Goal: Task Accomplishment & Management: Complete application form

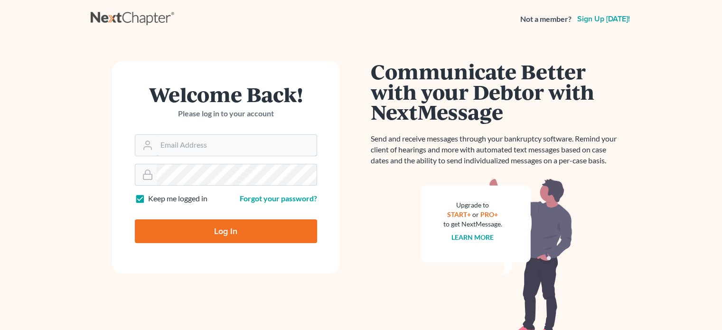
type input "[EMAIL_ADDRESS][DOMAIN_NAME]"
click at [188, 226] on input "Log In" at bounding box center [226, 231] width 182 height 24
type input "Thinking..."
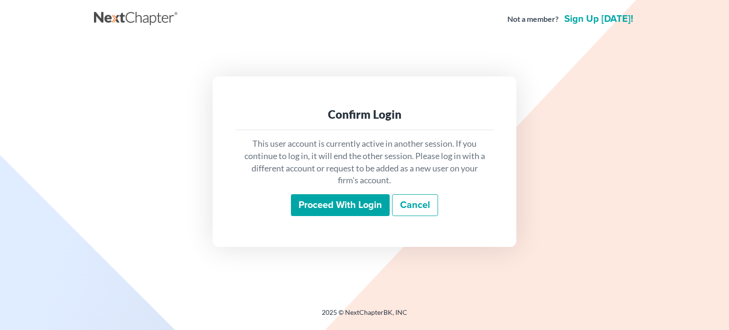
click at [335, 202] on input "Proceed with login" at bounding box center [340, 205] width 99 height 22
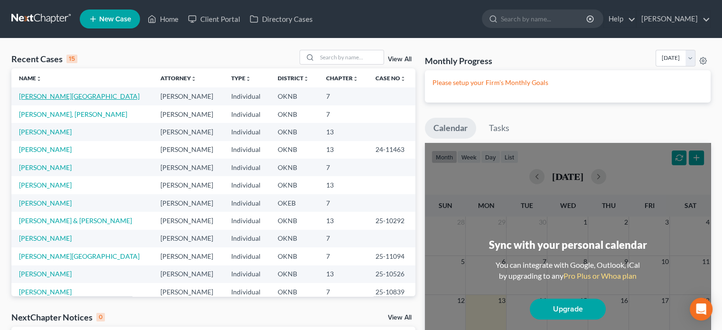
click at [56, 94] on link "[PERSON_NAME][GEOGRAPHIC_DATA]" at bounding box center [79, 96] width 121 height 8
select select "10"
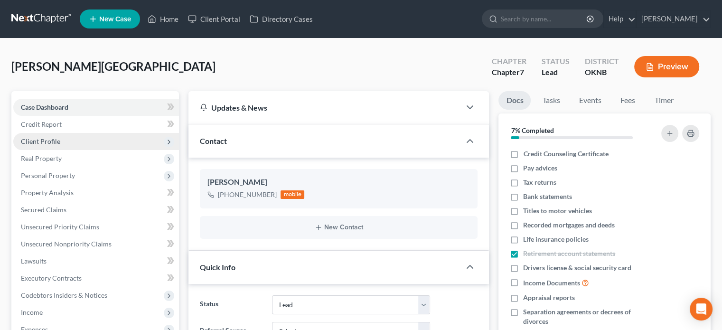
click at [69, 142] on span "Client Profile" at bounding box center [96, 141] width 166 height 17
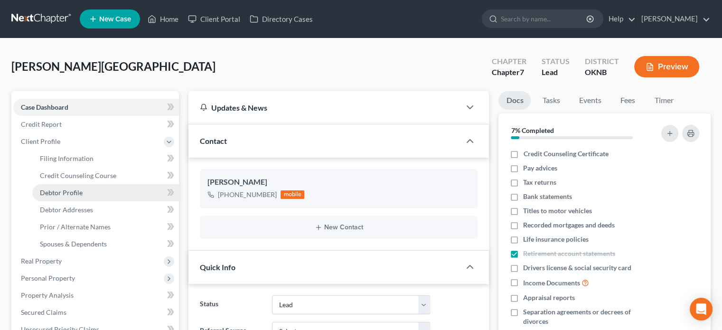
click at [87, 194] on link "Debtor Profile" at bounding box center [105, 192] width 147 height 17
select select "1"
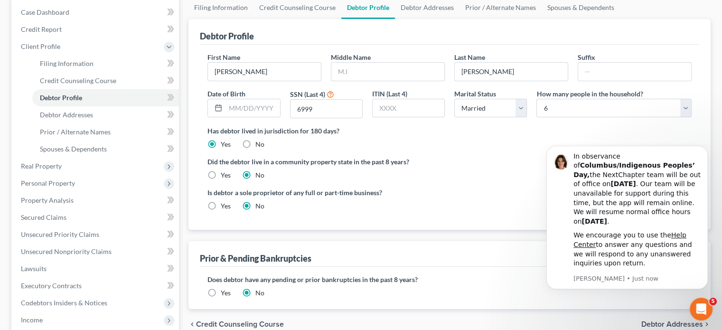
scroll to position [142, 0]
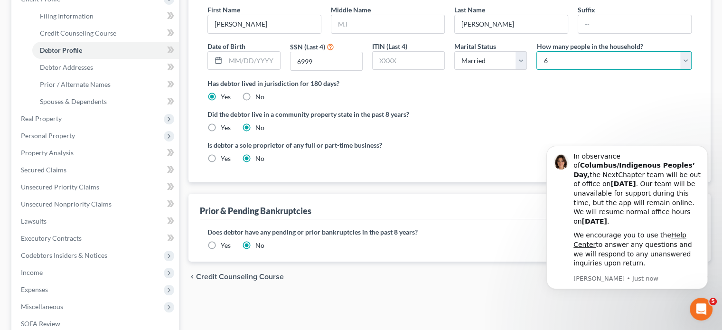
click at [688, 59] on select "Select 1 2 3 4 5 6 7 8 9 10 11 12 13 14 15 16 17 18 19 20" at bounding box center [613, 60] width 155 height 19
select select "3"
click at [536, 51] on select "Select 1 2 3 4 5 6 7 8 9 10 11 12 13 14 15 16 17 18 19 20" at bounding box center [613, 60] width 155 height 19
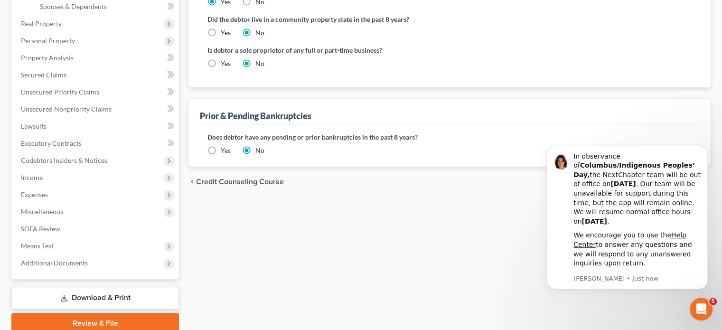
scroll to position [276, 0]
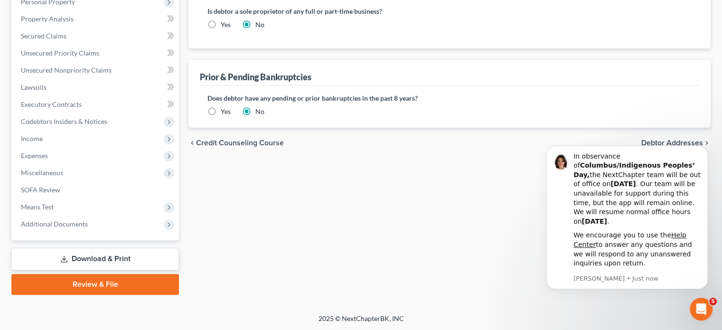
click at [130, 254] on link "Download & Print" at bounding box center [95, 259] width 168 height 22
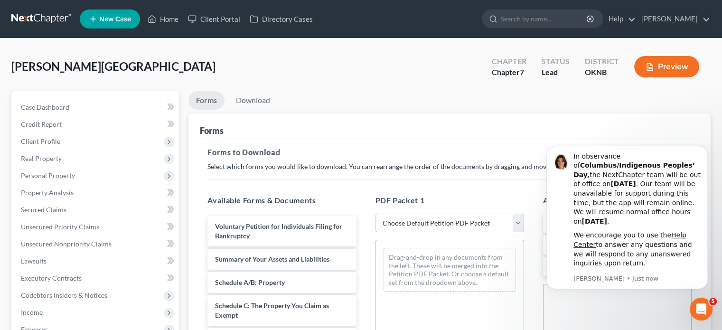
click at [522, 223] on select "Choose Default Petition PDF Packet Complete Bankruptcy Petition (all forms and …" at bounding box center [449, 223] width 149 height 19
select select "0"
click at [375, 214] on select "Choose Default Petition PDF Packet Complete Bankruptcy Petition (all forms and …" at bounding box center [449, 223] width 149 height 19
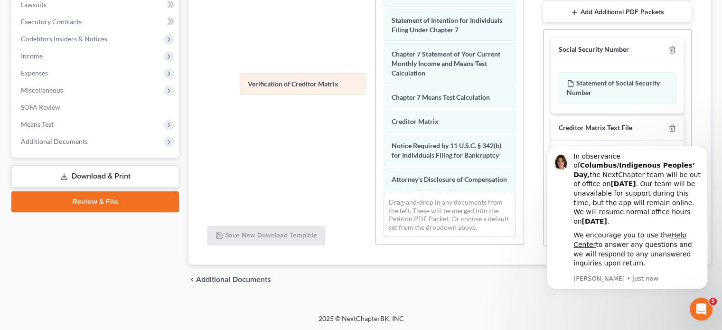
scroll to position [354, 0]
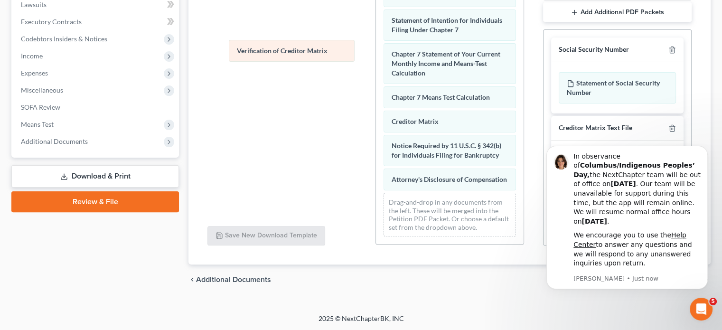
drag, startPoint x: 432, startPoint y: 114, endPoint x: 278, endPoint y: 53, distance: 166.0
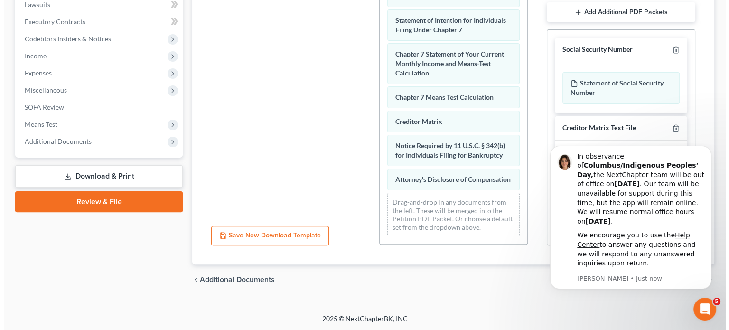
scroll to position [19, 0]
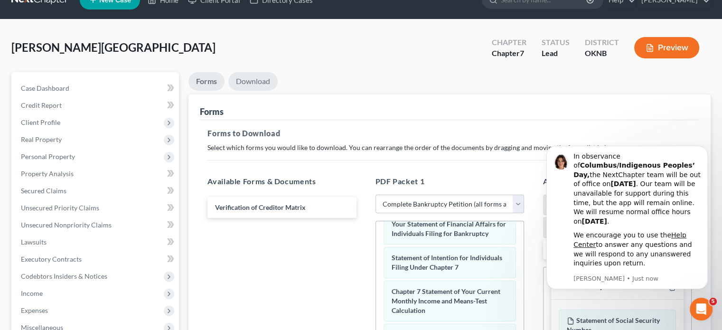
click at [261, 77] on link "Download" at bounding box center [252, 81] width 49 height 19
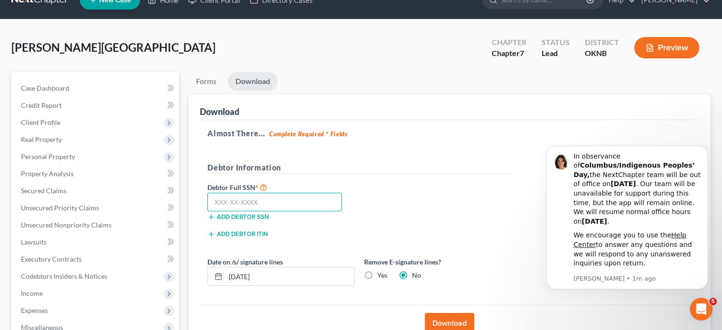
click at [214, 199] on input "text" at bounding box center [274, 202] width 134 height 19
type input "466-49-6999"
click at [448, 322] on button "Download" at bounding box center [449, 323] width 49 height 21
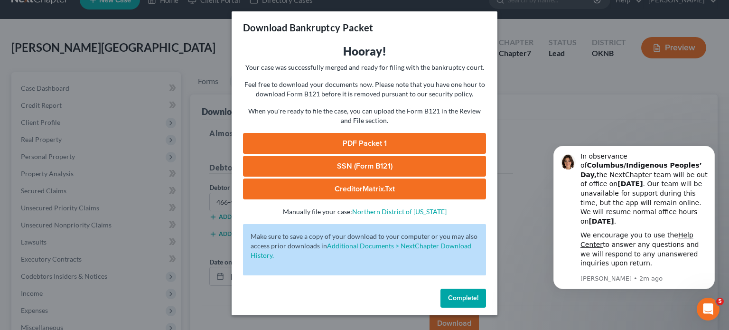
click at [459, 301] on span "Complete!" at bounding box center [463, 298] width 30 height 8
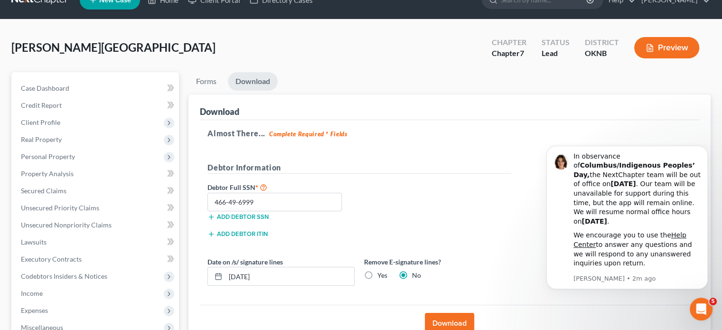
click at [438, 317] on button "Download" at bounding box center [449, 323] width 49 height 21
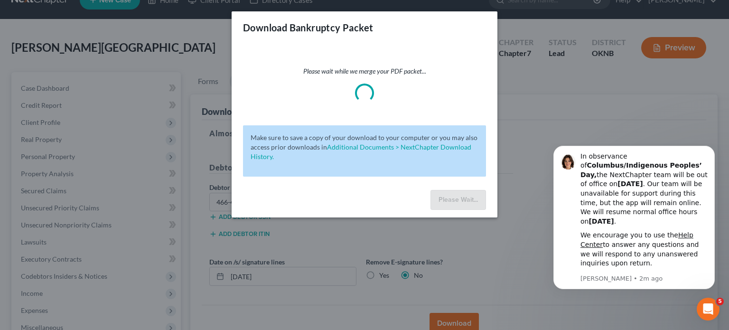
click at [671, 46] on div "Download Bankruptcy Packet Please wait while we merge your PDF packet... Make s…" at bounding box center [364, 165] width 729 height 330
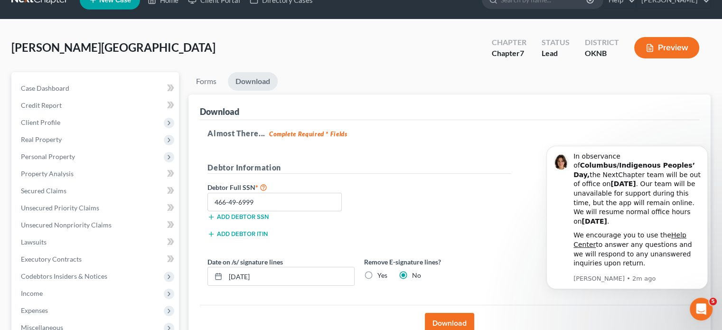
click at [671, 46] on button "Preview" at bounding box center [666, 47] width 65 height 21
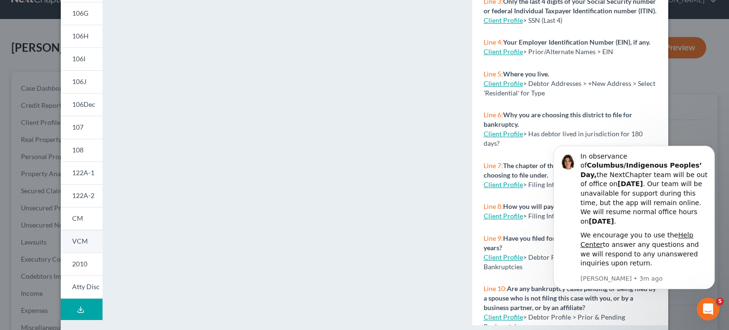
scroll to position [205, 0]
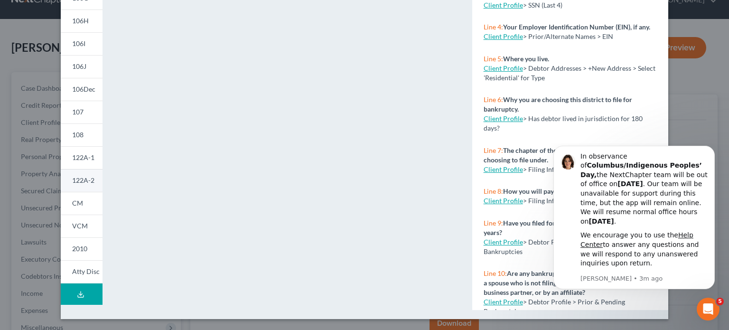
click at [76, 180] on span "122A-2" at bounding box center [83, 180] width 22 height 8
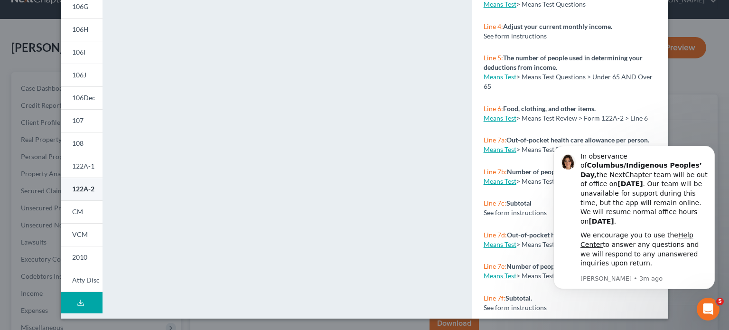
scroll to position [196, 0]
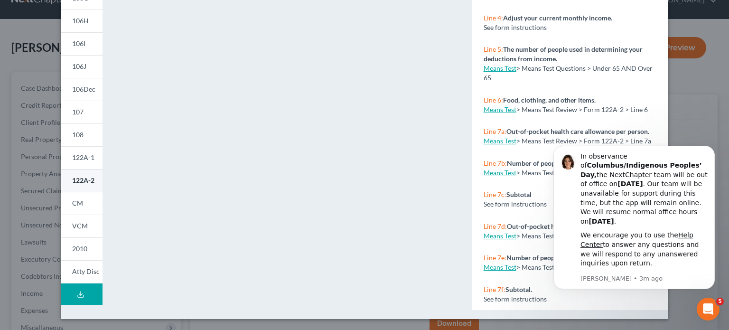
click at [78, 187] on link "122A-2" at bounding box center [82, 180] width 42 height 23
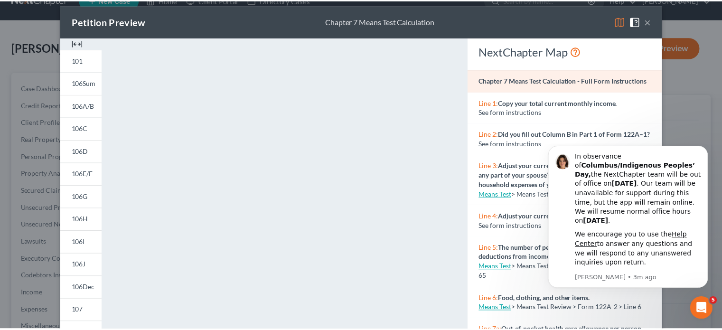
scroll to position [54, 0]
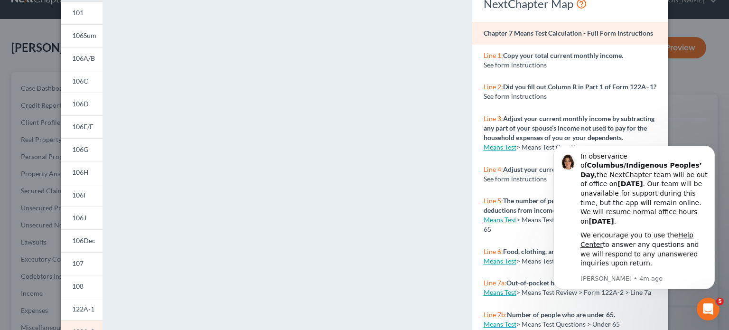
click at [699, 111] on div "Petition Preview Chapter 7 Means Test Calculation × 101 106Sum 106A/B 106C 106D…" at bounding box center [364, 165] width 729 height 330
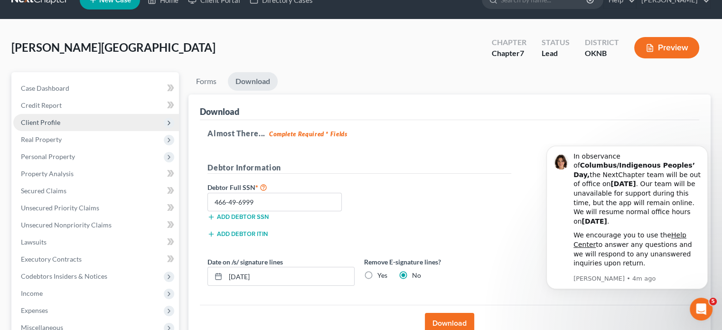
click at [74, 121] on span "Client Profile" at bounding box center [96, 122] width 166 height 17
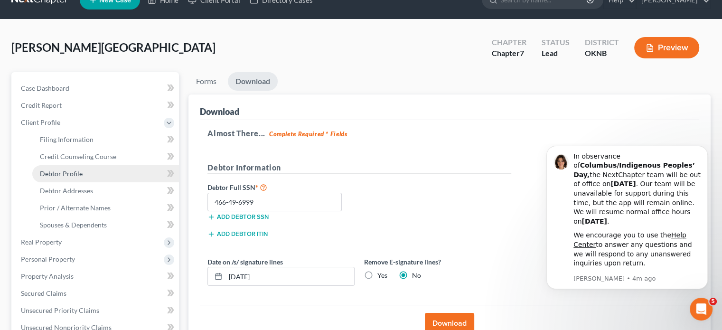
click at [112, 176] on link "Debtor Profile" at bounding box center [105, 173] width 147 height 17
select select "1"
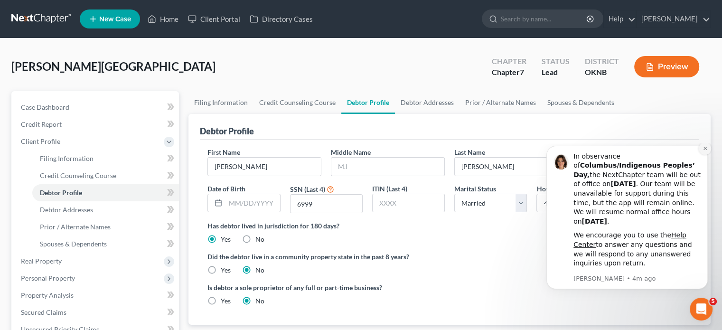
click at [703, 151] on icon "Dismiss notification" at bounding box center [705, 148] width 5 height 5
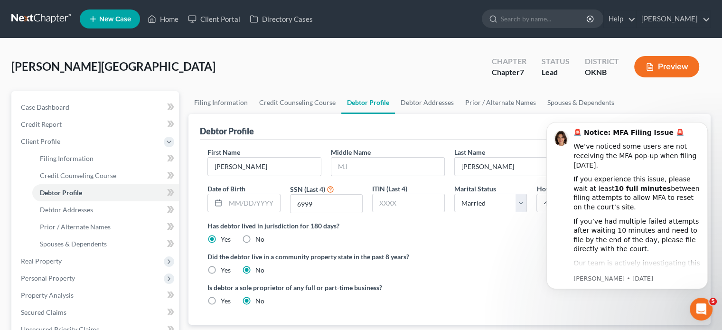
click at [533, 258] on label "Did the debtor live in a community property state in the past 8 years?" at bounding box center [449, 257] width 484 height 10
click at [625, 99] on ul "Filing Information Credit Counseling Course Debtor Profile Debtor Addresses Pri…" at bounding box center [449, 102] width 522 height 23
click at [704, 124] on icon "Dismiss notification" at bounding box center [704, 124] width 3 height 3
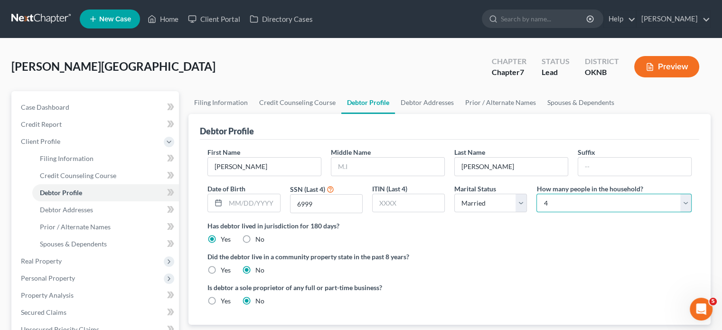
click at [558, 201] on select "Select 1 2 3 4 5 6 7 8 9 10 11 12 13 14 15 16 17 18 19 20" at bounding box center [613, 203] width 155 height 19
select select "1"
click at [536, 194] on select "Select 1 2 3 4 5 6 7 8 9 10 11 12 13 14 15 16 17 18 19 20" at bounding box center [613, 203] width 155 height 19
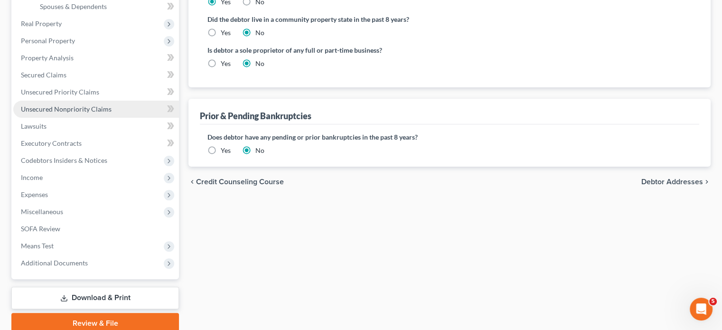
scroll to position [276, 0]
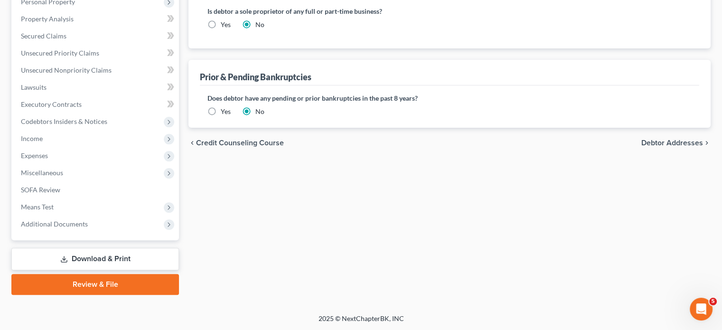
click at [160, 258] on link "Download & Print" at bounding box center [95, 259] width 168 height 22
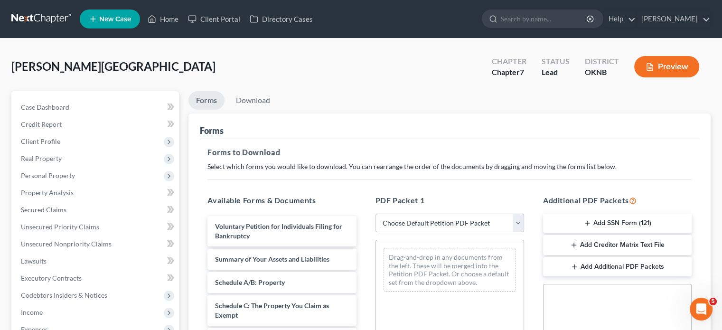
click at [520, 221] on select "Choose Default Petition PDF Packet Complete Bankruptcy Petition (all forms and …" at bounding box center [449, 223] width 149 height 19
select select "0"
click at [375, 214] on select "Choose Default Petition PDF Packet Complete Bankruptcy Petition (all forms and …" at bounding box center [449, 223] width 149 height 19
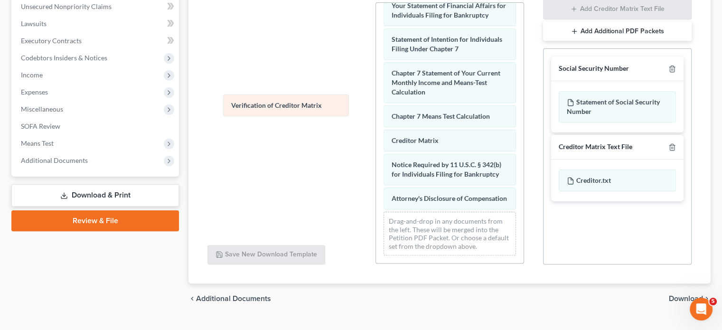
scroll to position [354, 0]
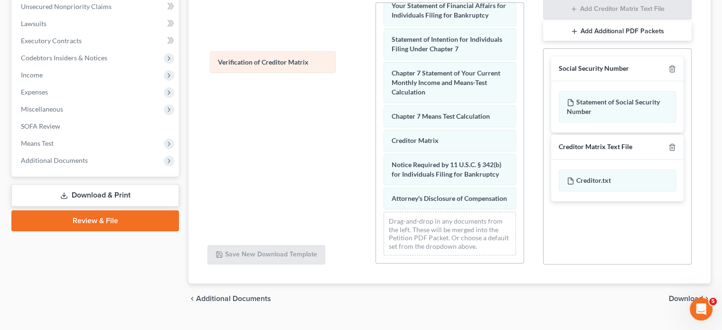
drag, startPoint x: 440, startPoint y: 131, endPoint x: 266, endPoint y: 47, distance: 193.2
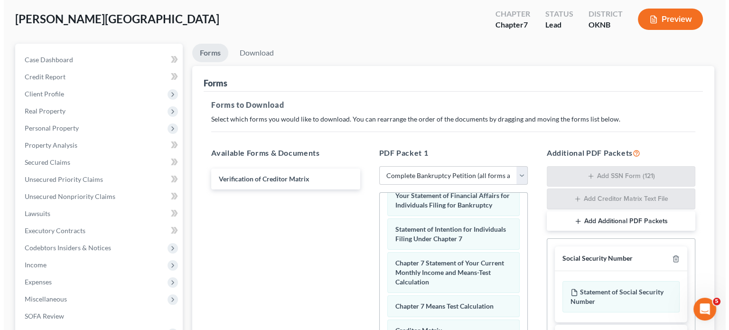
scroll to position [0, 0]
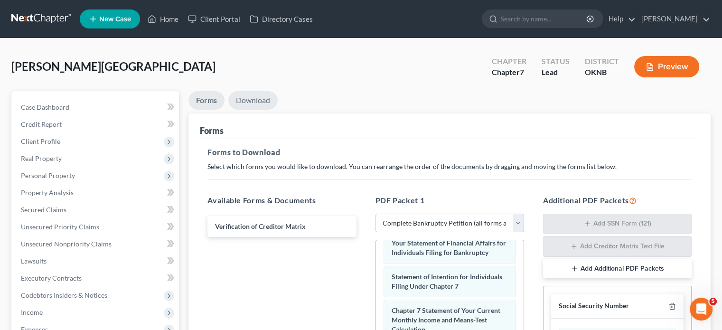
click at [251, 104] on link "Download" at bounding box center [252, 100] width 49 height 19
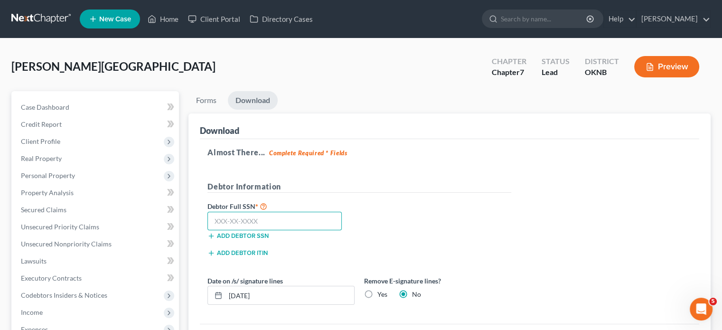
click at [214, 226] on input "text" at bounding box center [274, 221] width 134 height 19
type input "466-49-6999"
click at [657, 69] on button "Preview" at bounding box center [666, 66] width 65 height 21
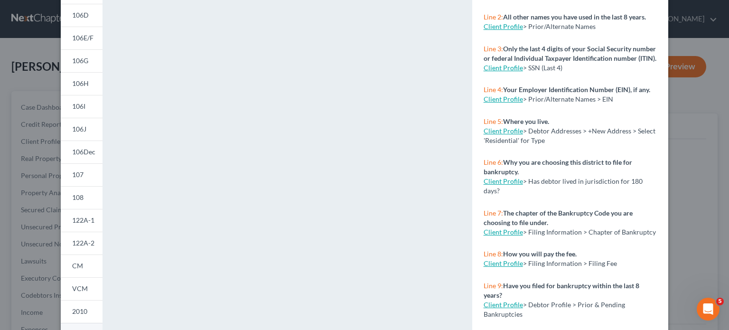
scroll to position [205, 0]
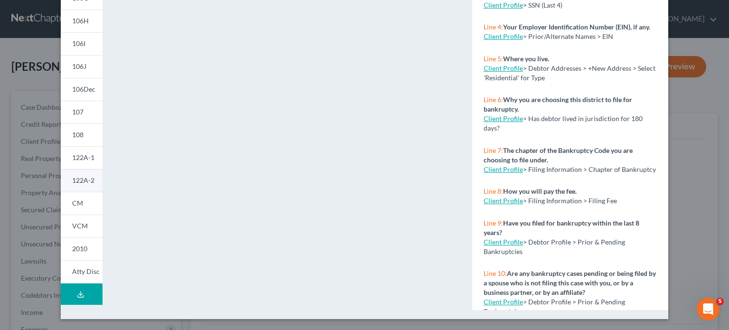
click at [86, 183] on span "122A-2" at bounding box center [83, 180] width 22 height 8
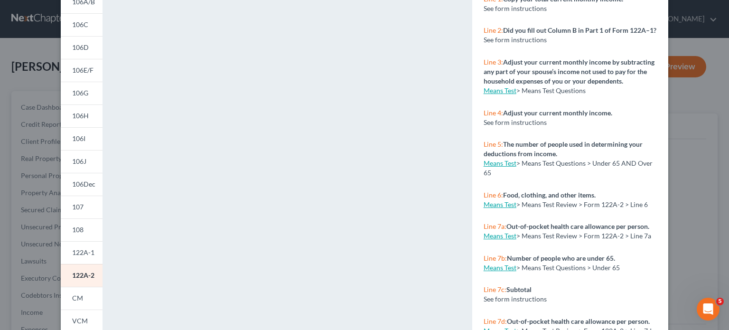
scroll to position [15, 0]
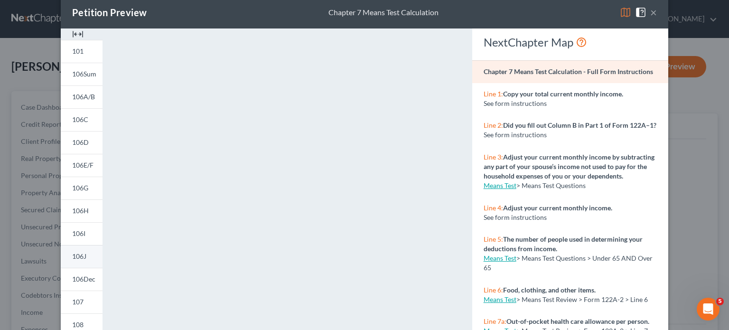
click at [82, 256] on span "106J" at bounding box center [79, 256] width 14 height 8
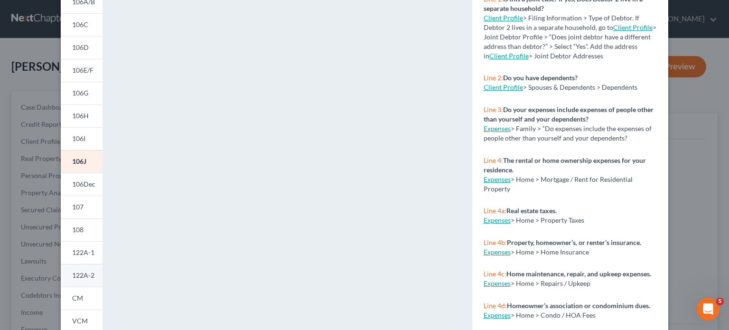
scroll to position [158, 0]
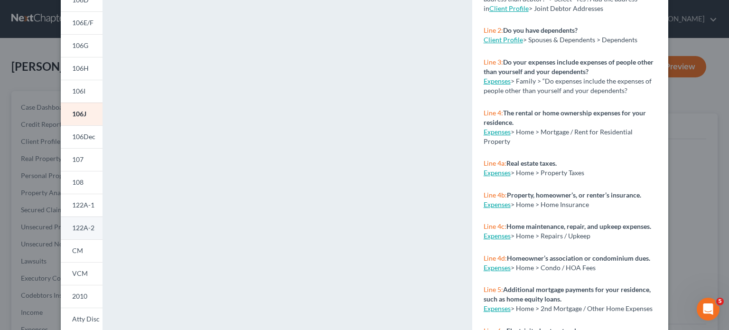
click at [80, 229] on span "122A-2" at bounding box center [83, 228] width 22 height 8
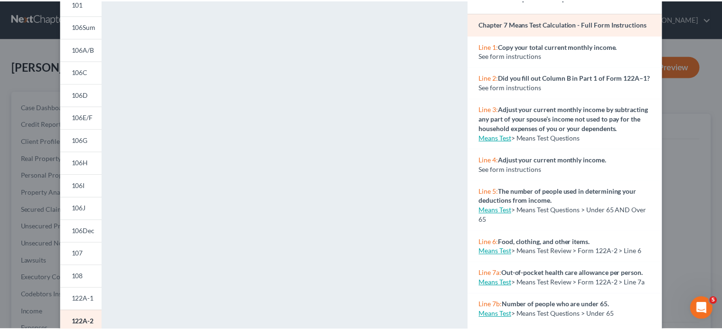
scroll to position [15, 0]
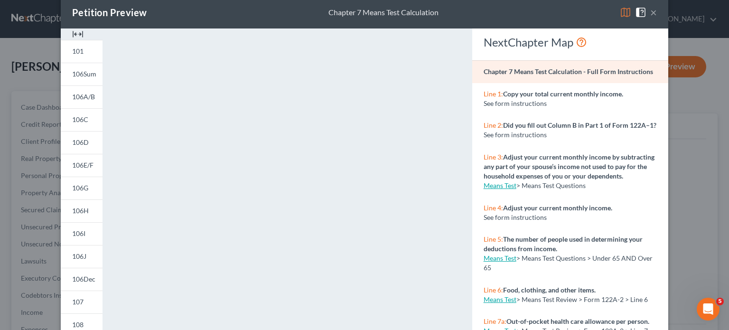
click at [650, 10] on button "×" at bounding box center [653, 12] width 7 height 11
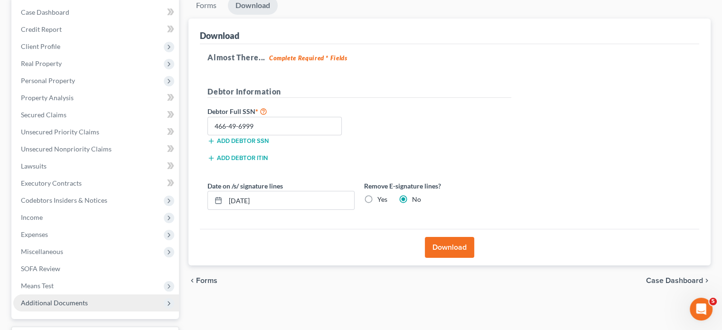
scroll to position [142, 0]
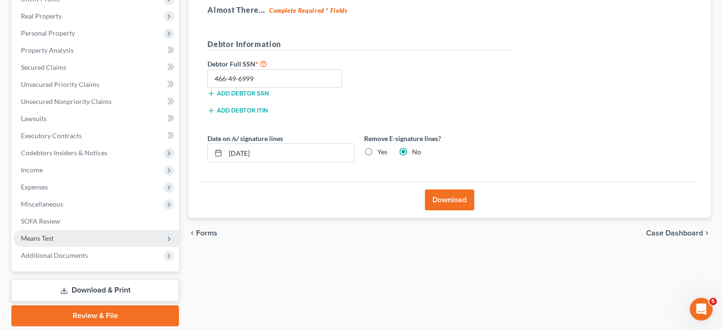
click at [66, 238] on span "Means Test" at bounding box center [96, 238] width 166 height 17
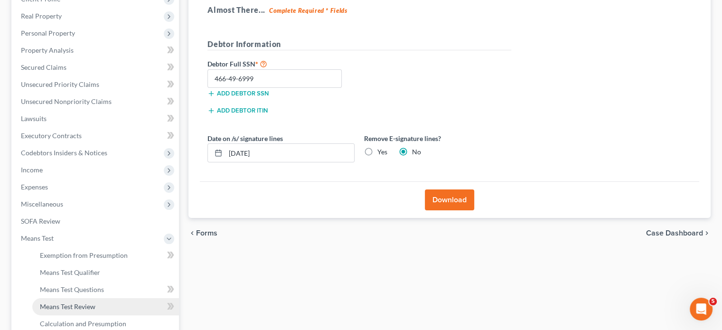
click at [100, 301] on link "Means Test Review" at bounding box center [105, 306] width 147 height 17
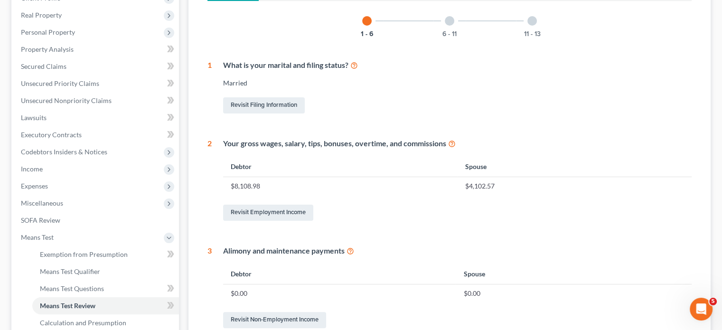
scroll to position [48, 0]
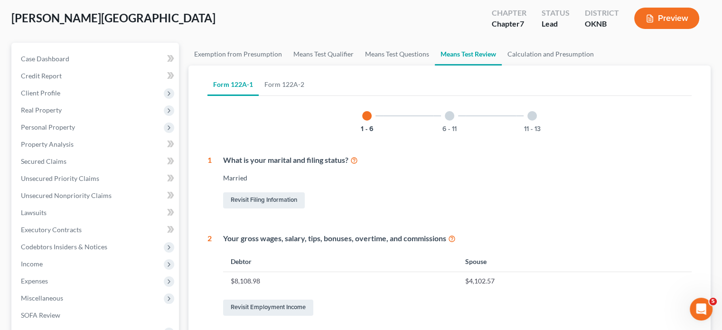
click at [448, 116] on div at bounding box center [449, 115] width 9 height 9
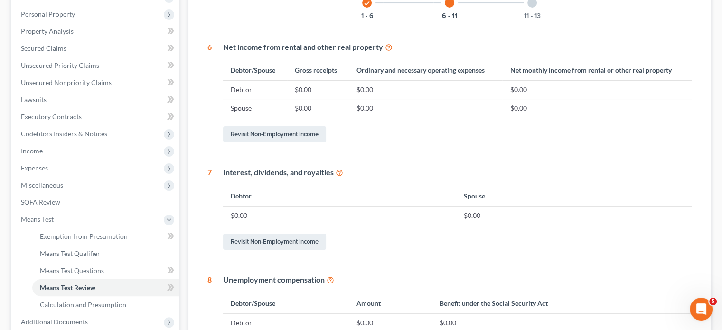
scroll to position [19, 0]
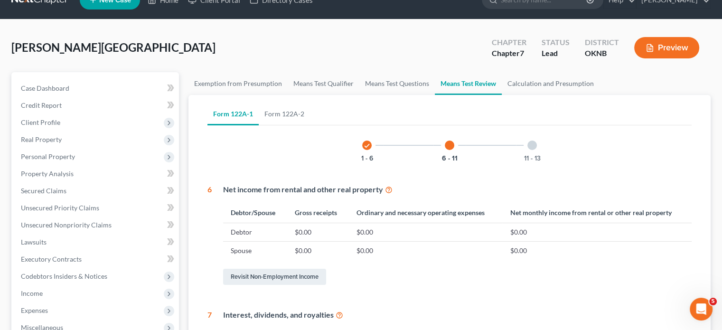
click at [530, 142] on div at bounding box center [531, 145] width 9 height 9
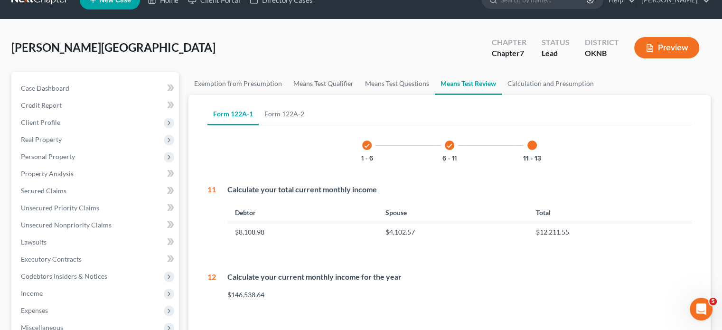
scroll to position [0, 0]
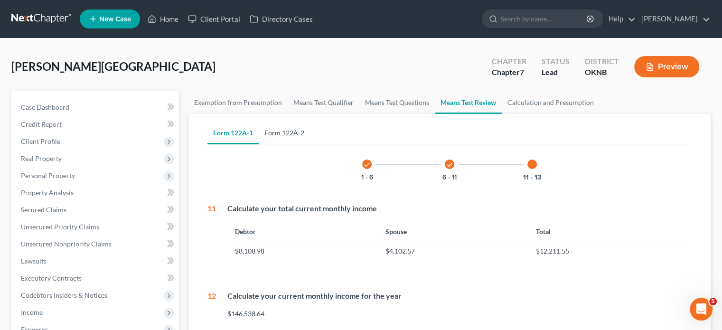
click at [287, 132] on link "Form 122A-2" at bounding box center [284, 133] width 51 height 23
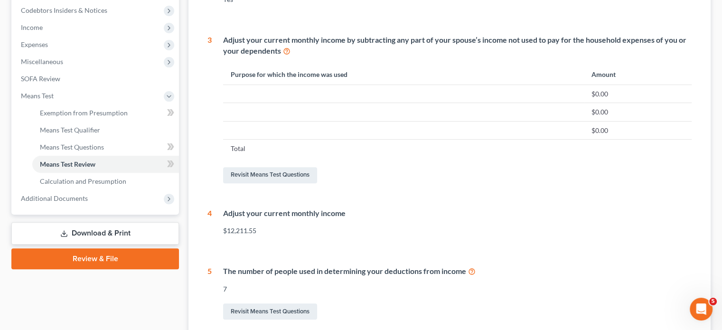
scroll to position [376, 0]
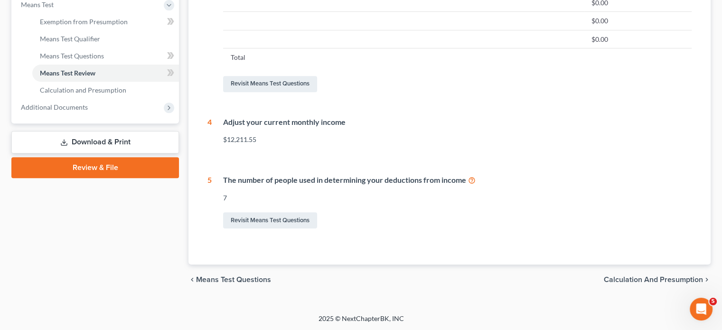
click at [224, 197] on div "7" at bounding box center [457, 197] width 468 height 9
click at [225, 194] on div "7" at bounding box center [457, 197] width 468 height 9
click at [223, 198] on div "The number of people used in determining your deductions from income 7 Revisit …" at bounding box center [452, 203] width 480 height 56
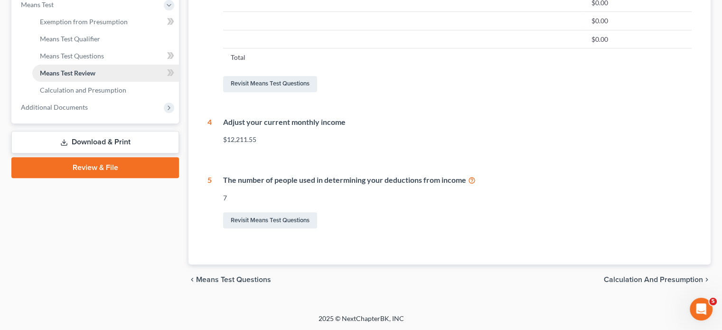
click at [92, 71] on span "Means Test Review" at bounding box center [68, 73] width 56 height 8
click at [253, 82] on link "Revisit Means Test Questions" at bounding box center [270, 84] width 94 height 16
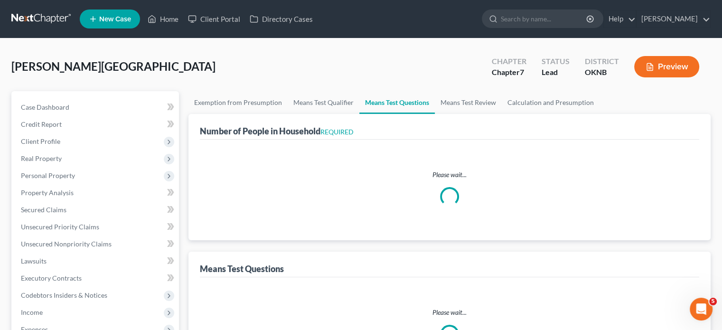
select select "0"
select select "60"
select select "0"
select select "60"
select select "1"
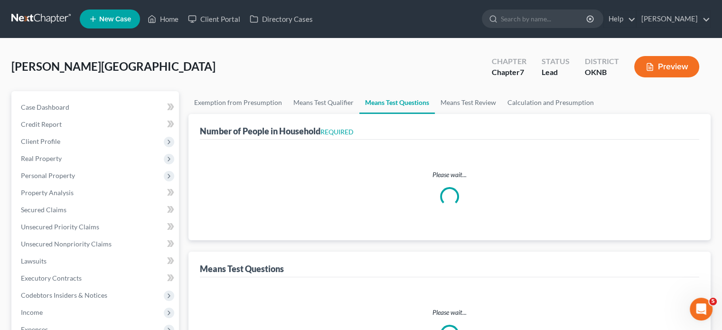
select select "60"
select select "1"
select select "60"
select select "7"
select select "2"
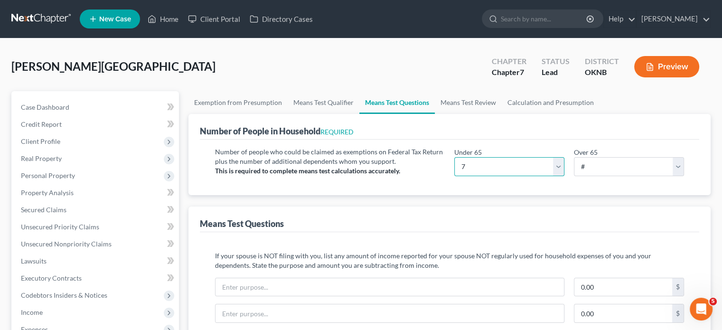
drag, startPoint x: 480, startPoint y: 165, endPoint x: 470, endPoint y: 180, distance: 18.8
click at [470, 180] on div "Under 65 # 0 1 2 3 4 5 6 7 8 9 10 Over 65 # 0 1 2 3 4 5 6 7 8 9 10" at bounding box center [569, 165] width 239 height 37
select select "2"
click at [454, 157] on select "# 0 1 2 3 4 5 6 7 8 9 10" at bounding box center [509, 166] width 110 height 19
click at [596, 165] on select "# 0 1 2 3 4 5 6 7 8 9 10" at bounding box center [629, 166] width 110 height 19
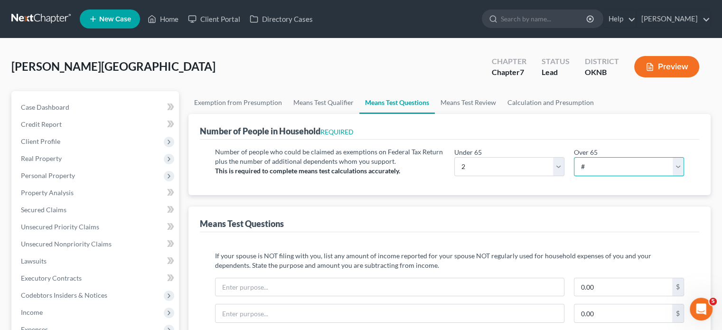
select select "0"
click at [574, 157] on select "# 0 1 2 3 4 5 6 7 8 9 10" at bounding box center [629, 166] width 110 height 19
click at [520, 100] on link "Calculation and Presumption" at bounding box center [551, 102] width 98 height 23
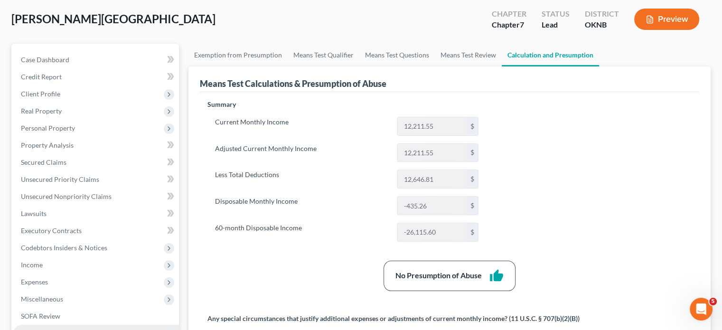
scroll to position [95, 0]
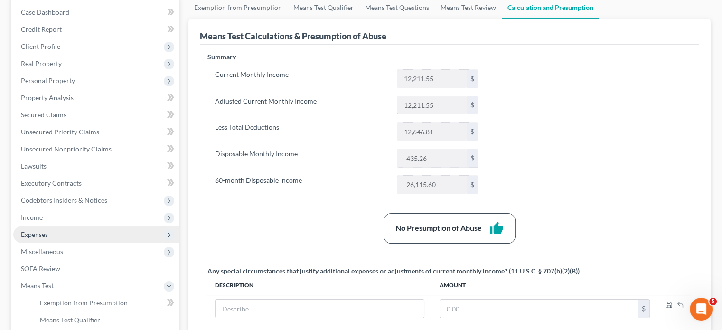
click at [64, 235] on span "Expenses" at bounding box center [96, 234] width 166 height 17
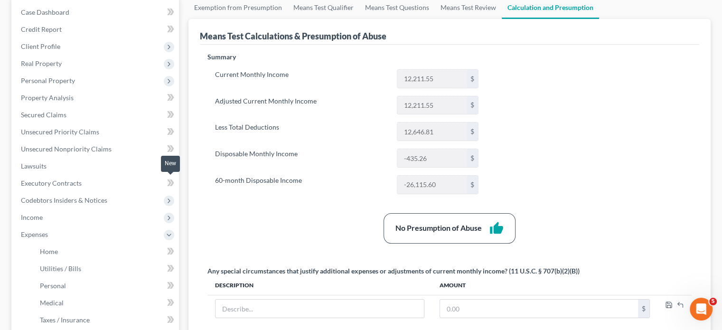
scroll to position [0, 0]
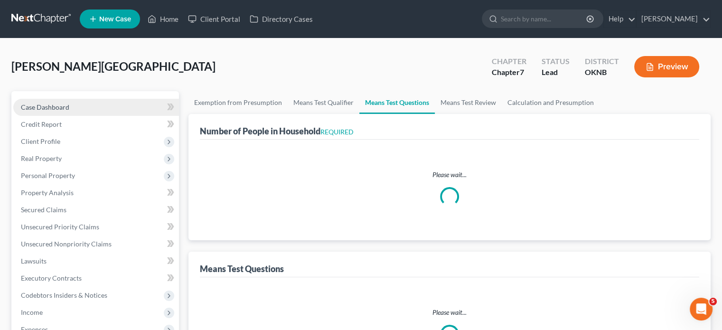
select select "0"
select select "60"
select select "0"
select select "60"
select select "1"
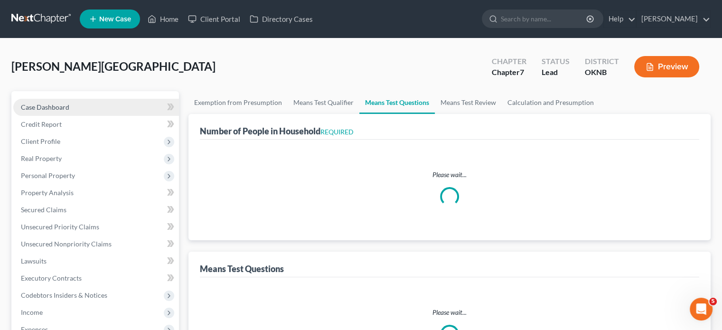
select select "60"
select select "1"
select select "60"
select select "2"
select select "0"
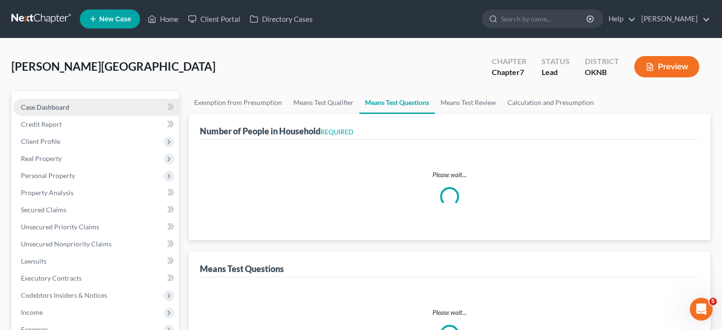
select select "2"
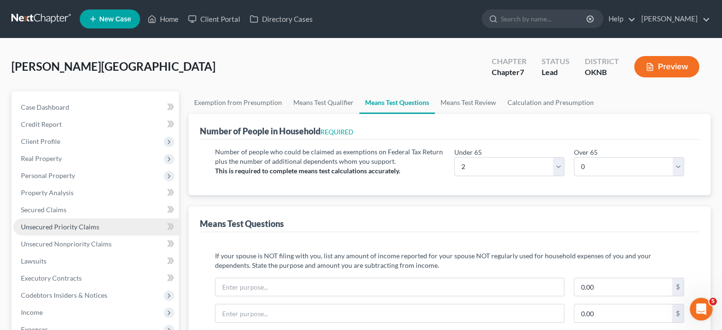
scroll to position [95, 0]
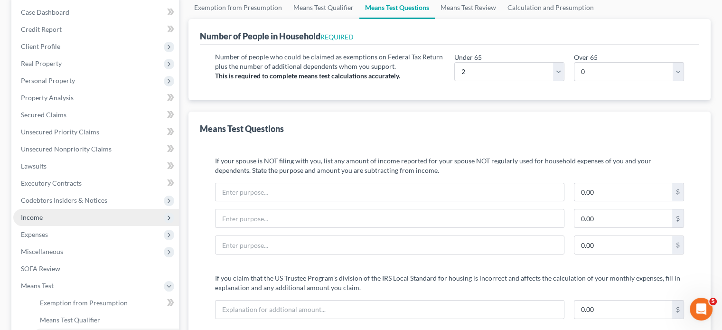
click at [73, 218] on span "Income" at bounding box center [96, 217] width 166 height 17
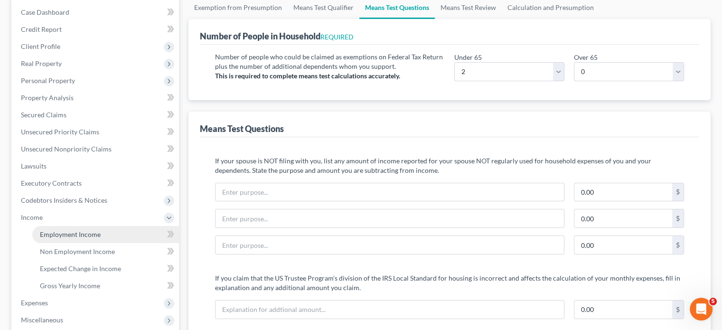
click at [101, 236] on link "Employment Income" at bounding box center [105, 234] width 147 height 17
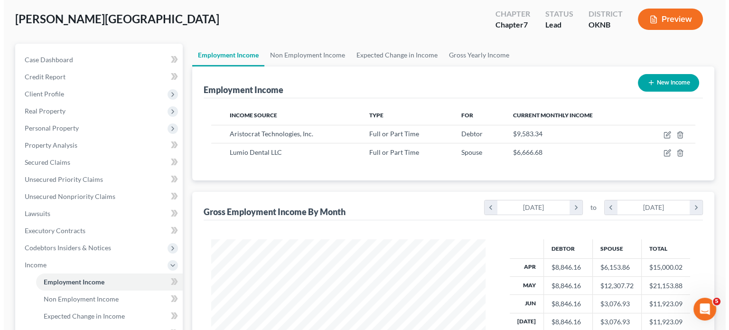
scroll to position [95, 0]
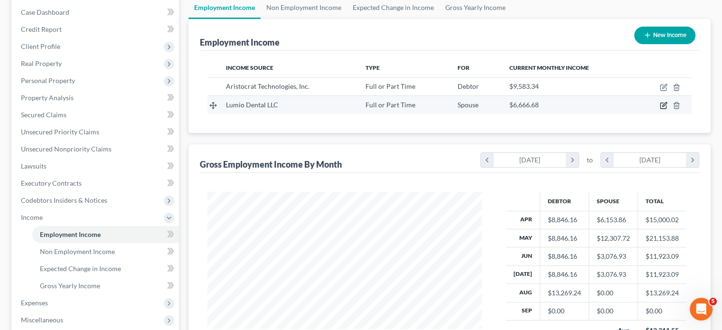
click at [661, 106] on icon "button" at bounding box center [664, 106] width 8 height 8
select select "0"
select select "37"
select select "2"
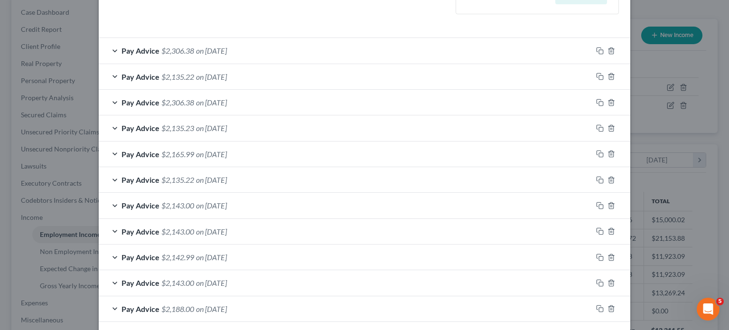
scroll to position [0, 0]
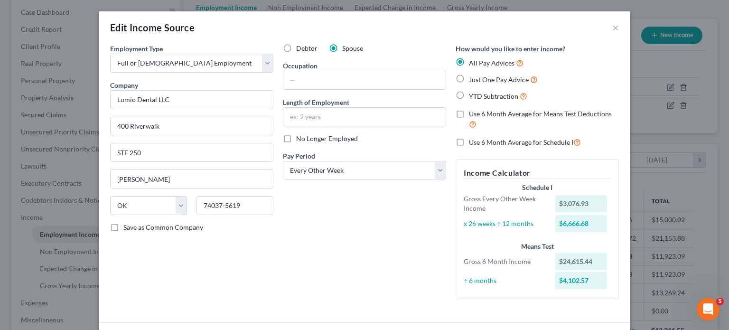
click at [296, 48] on label "Debtor" at bounding box center [306, 48] width 21 height 9
click at [300, 48] on input "Debtor" at bounding box center [303, 47] width 6 height 6
radio input "true"
click at [291, 216] on div "Debtor Spouse Occupation Length of Employment No Longer Employed Pay Period * S…" at bounding box center [364, 175] width 173 height 263
click at [342, 48] on label "Spouse" at bounding box center [352, 48] width 21 height 9
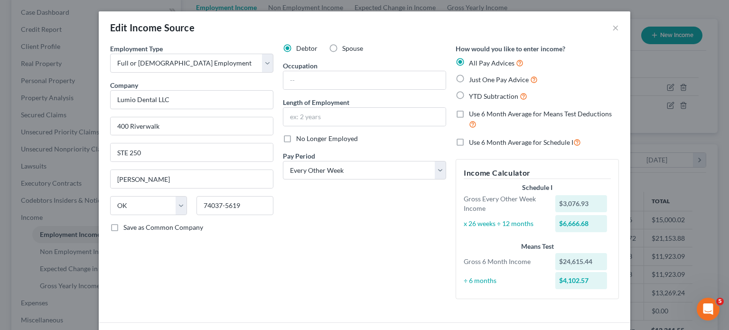
click at [346, 48] on input "Spouse" at bounding box center [349, 47] width 6 height 6
radio input "true"
click at [296, 47] on label "Debtor" at bounding box center [306, 48] width 21 height 9
click at [300, 47] on input "Debtor" at bounding box center [303, 47] width 6 height 6
radio input "true"
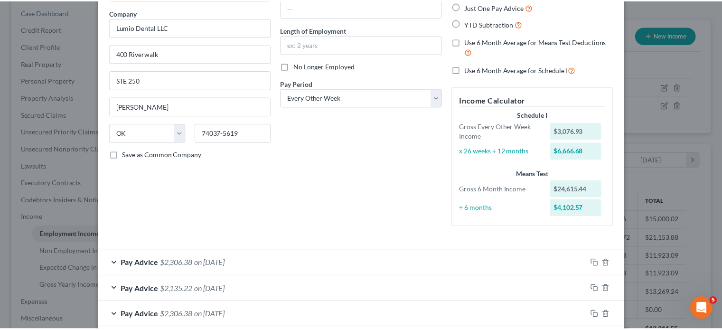
scroll to position [25, 0]
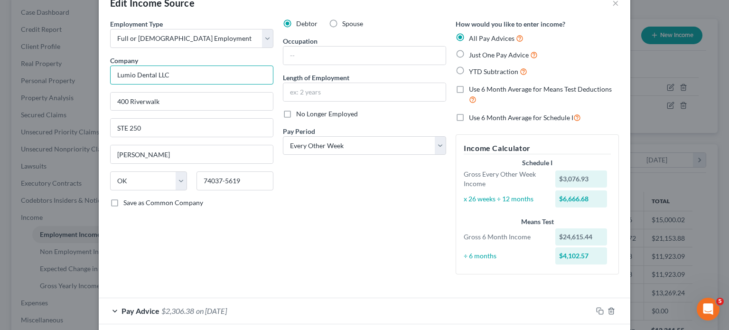
click at [183, 75] on input "Lumio Dental LLC" at bounding box center [191, 75] width 163 height 19
click at [612, 3] on button "×" at bounding box center [615, 2] width 7 height 11
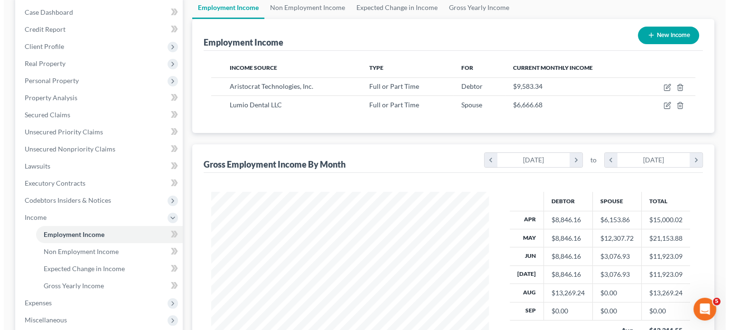
scroll to position [474494, 474369]
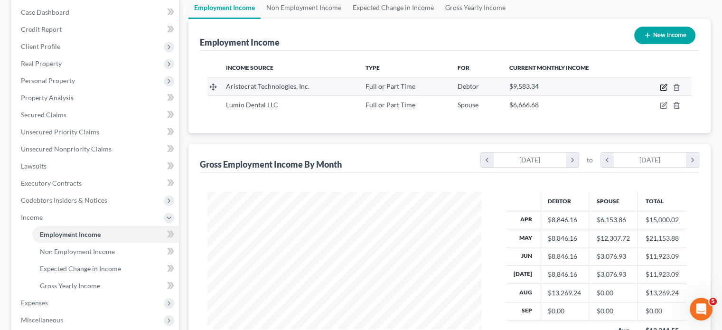
click at [661, 86] on icon "button" at bounding box center [664, 88] width 8 height 8
select select "0"
select select "31"
select select "2"
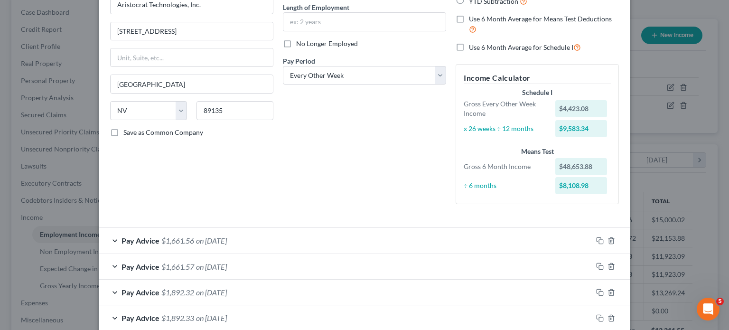
scroll to position [47, 0]
